Goal: Check status: Check status

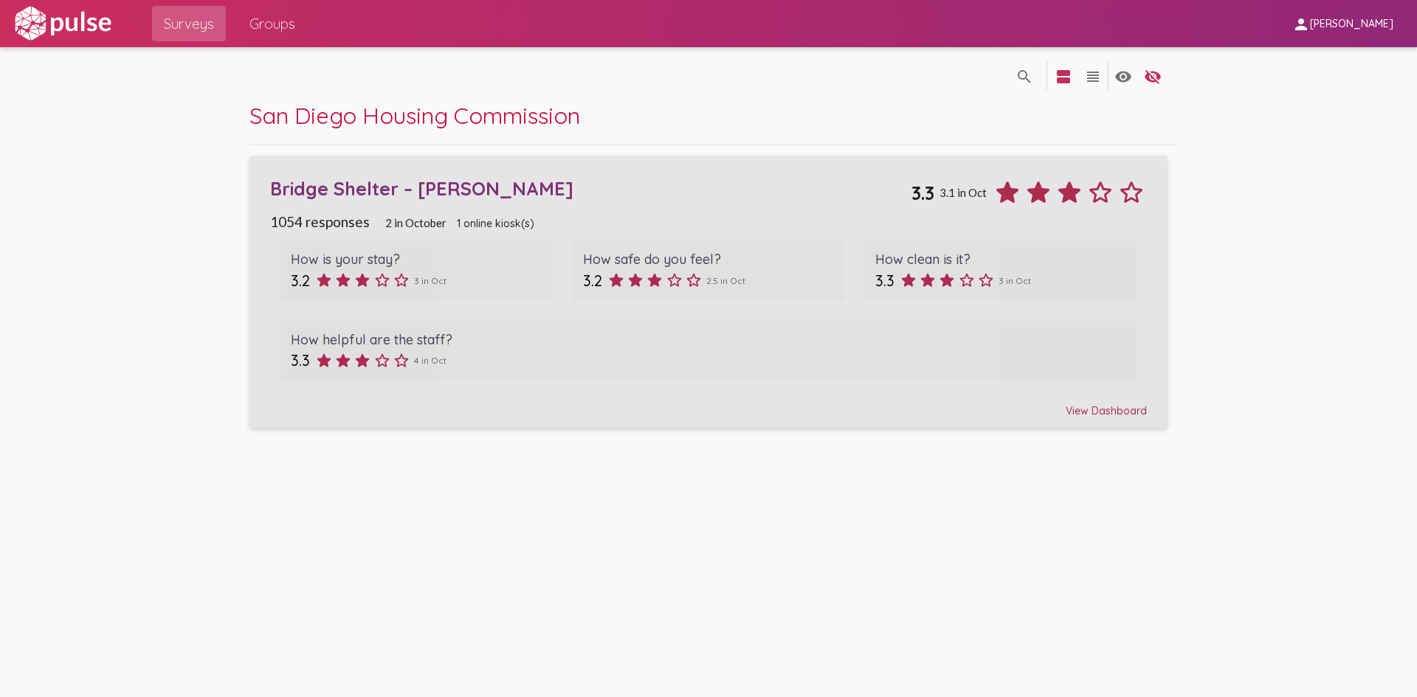
click at [677, 207] on div "Bridge Shelter – [PERSON_NAME] 3.3 3.1 in Oct" at bounding box center [708, 187] width 877 height 42
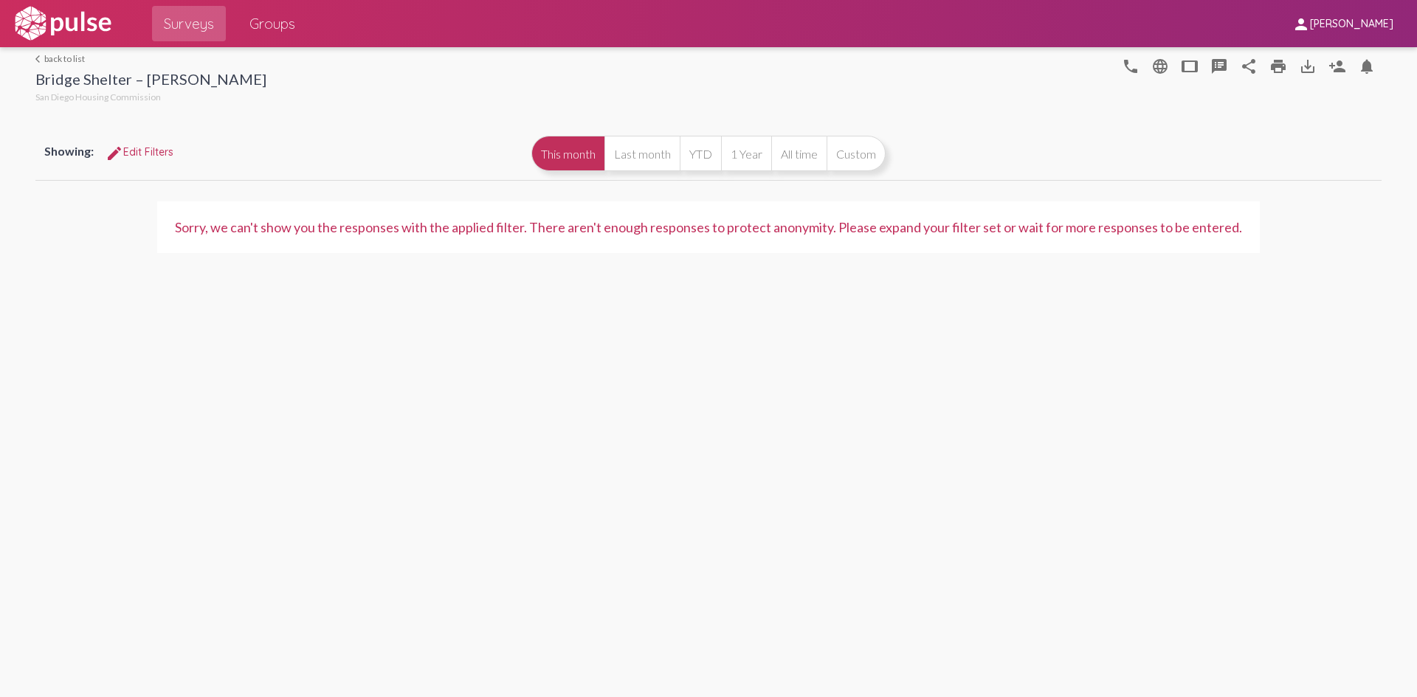
click at [44, 55] on link "arrow_back_ios back to list" at bounding box center [150, 58] width 231 height 11
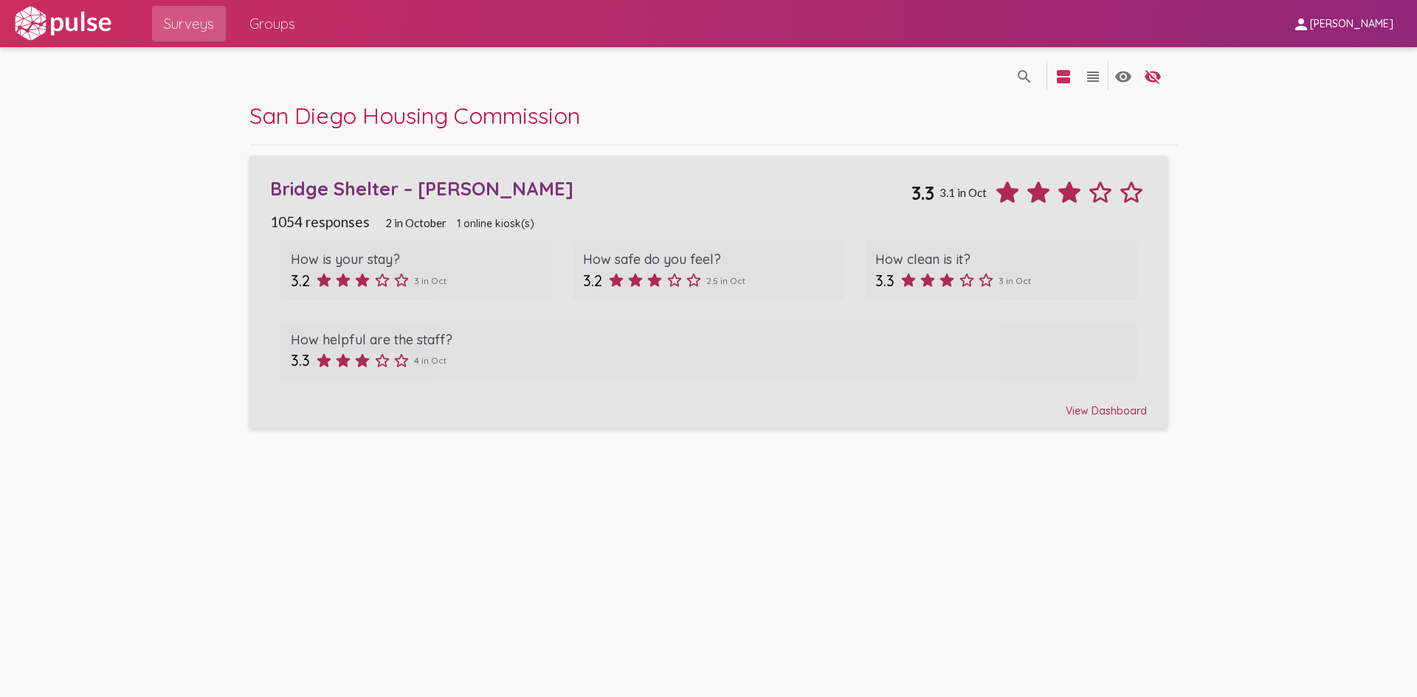
click at [730, 223] on div "1054 responses 2 in [DATE] online kiosk(s)" at bounding box center [708, 221] width 877 height 17
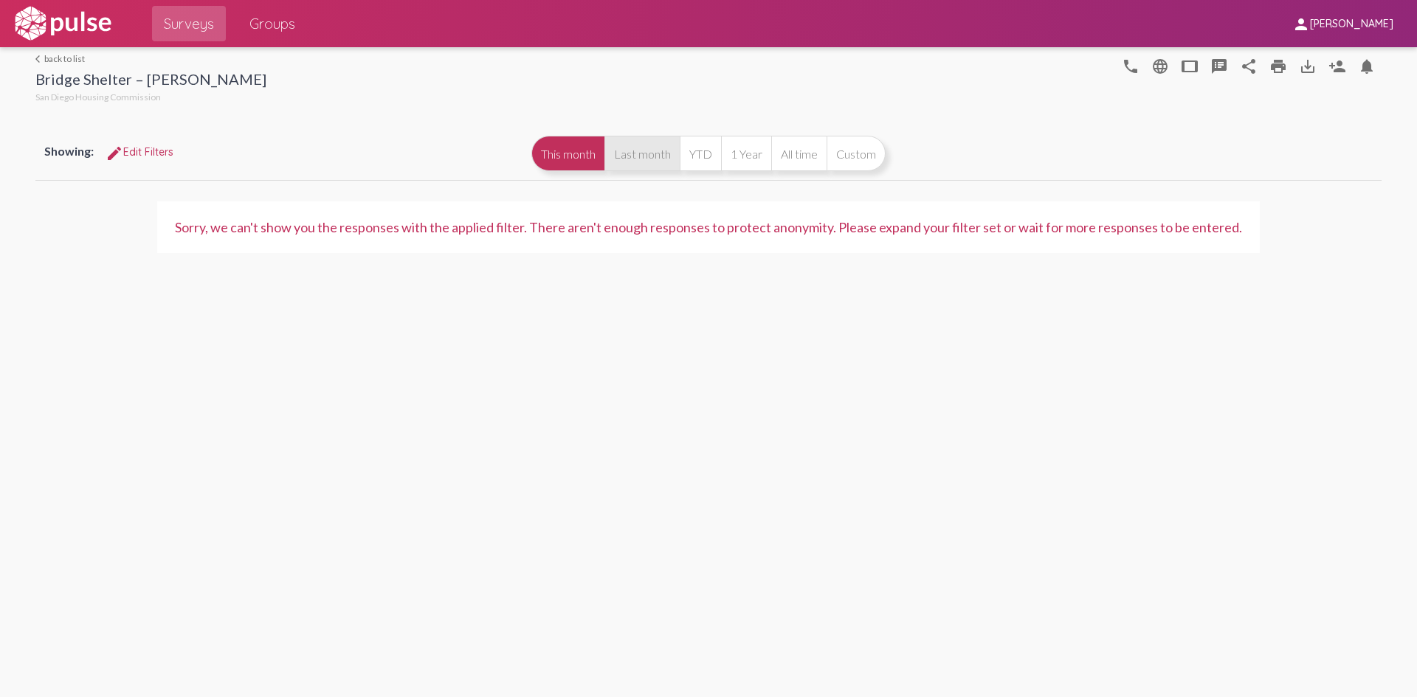
click at [642, 156] on button "Last month" at bounding box center [641, 153] width 75 height 35
click at [565, 156] on button "This month" at bounding box center [567, 153] width 73 height 35
click at [648, 167] on button "Last month" at bounding box center [641, 153] width 75 height 35
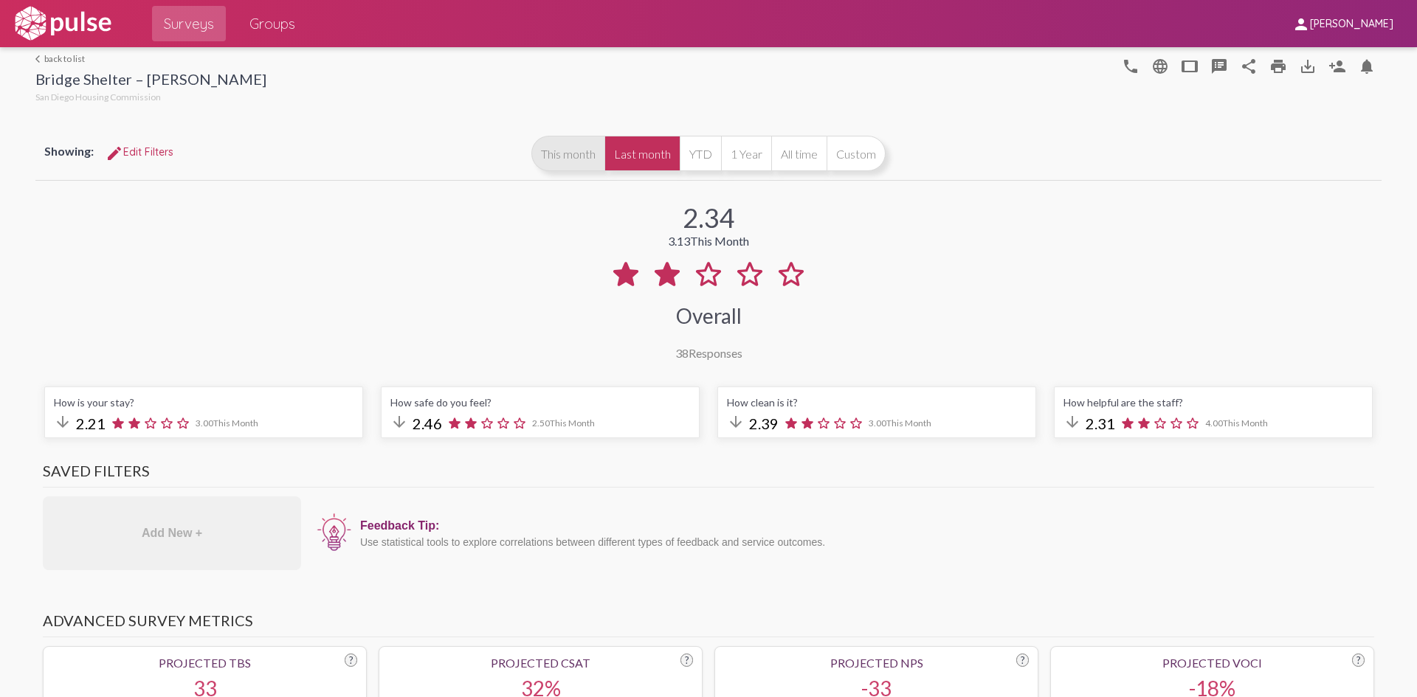
click at [548, 167] on button "This month" at bounding box center [567, 153] width 73 height 35
